Goal: Task Accomplishment & Management: Use online tool/utility

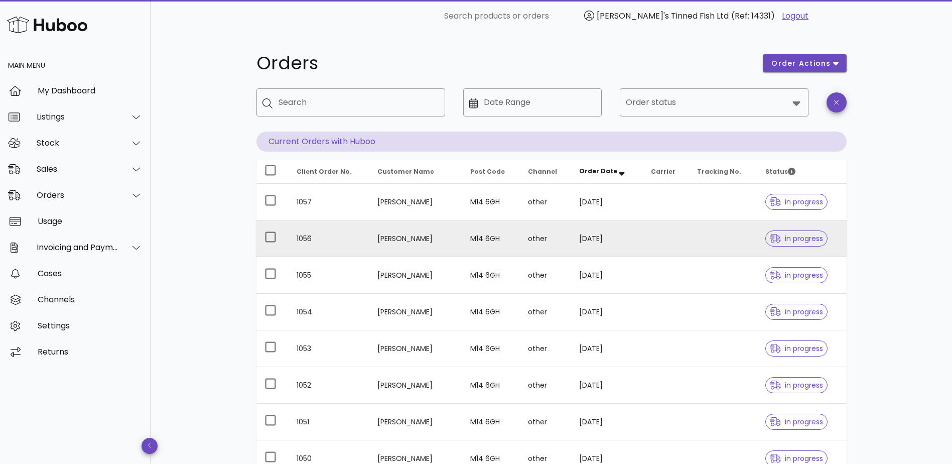
click at [373, 239] on td "Jim Norbet" at bounding box center [415, 238] width 93 height 37
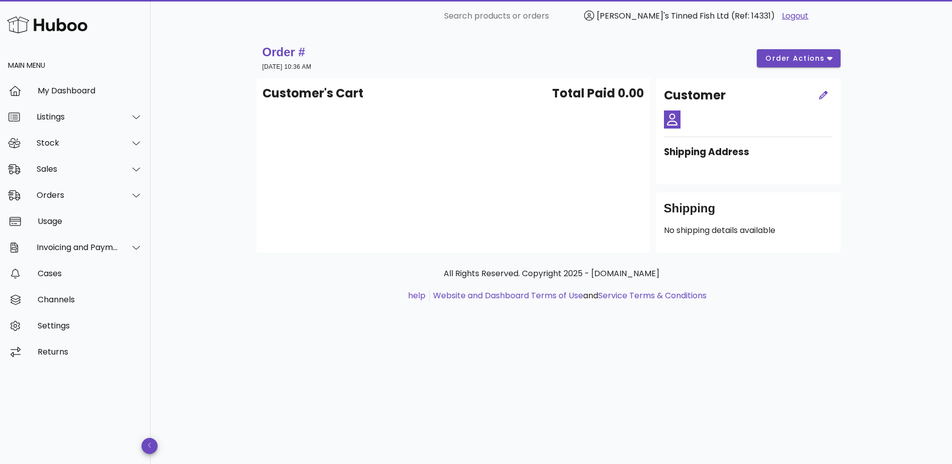
drag, startPoint x: 381, startPoint y: 129, endPoint x: 295, endPoint y: 73, distance: 102.6
click at [381, 129] on div "Customer's Cart Total Paid 0.00" at bounding box center [452, 165] width 393 height 174
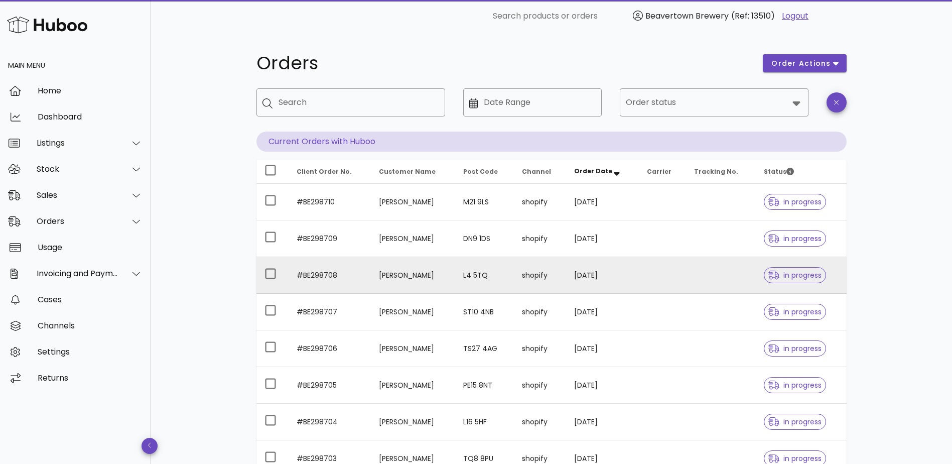
click at [372, 260] on td "[PERSON_NAME]" at bounding box center [413, 275] width 84 height 37
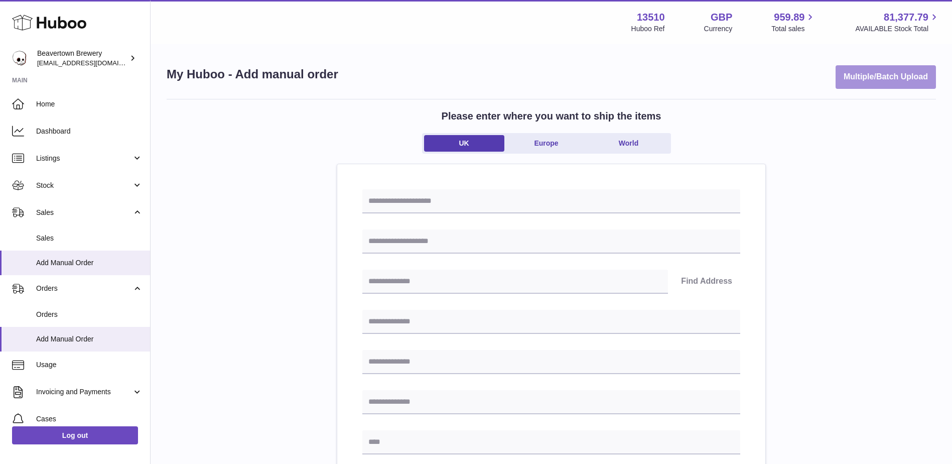
drag, startPoint x: 908, startPoint y: 77, endPoint x: 894, endPoint y: 79, distance: 14.6
click at [894, 79] on button "Multiple/Batch Upload" at bounding box center [886, 77] width 100 height 24
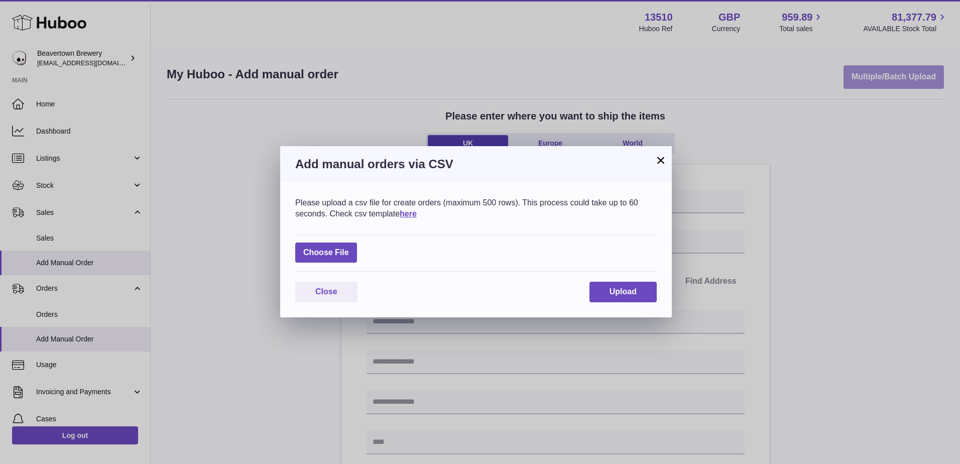
click at [894, 79] on div "× Add manual orders via CSV Please upload a csv file for create orders (maximum…" at bounding box center [480, 232] width 960 height 464
click at [417, 216] on link "here" at bounding box center [408, 213] width 17 height 9
drag, startPoint x: 660, startPoint y: 159, endPoint x: 551, endPoint y: 156, distance: 108.4
click at [660, 158] on button "×" at bounding box center [660, 160] width 12 height 12
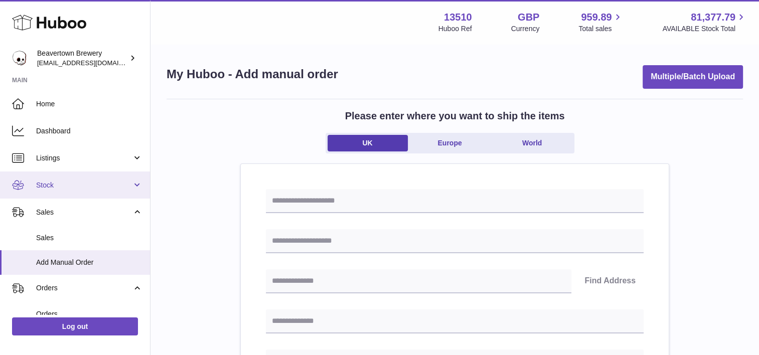
click at [88, 193] on link "Stock" at bounding box center [75, 185] width 150 height 27
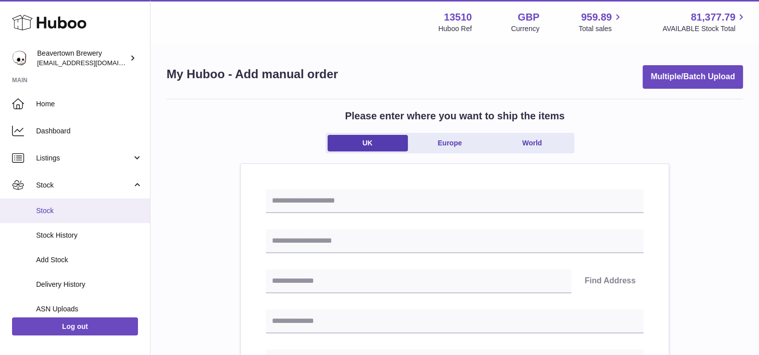
click at [82, 211] on span "Stock" at bounding box center [89, 211] width 106 height 10
